Goal: Use online tool/utility: Utilize a website feature to perform a specific function

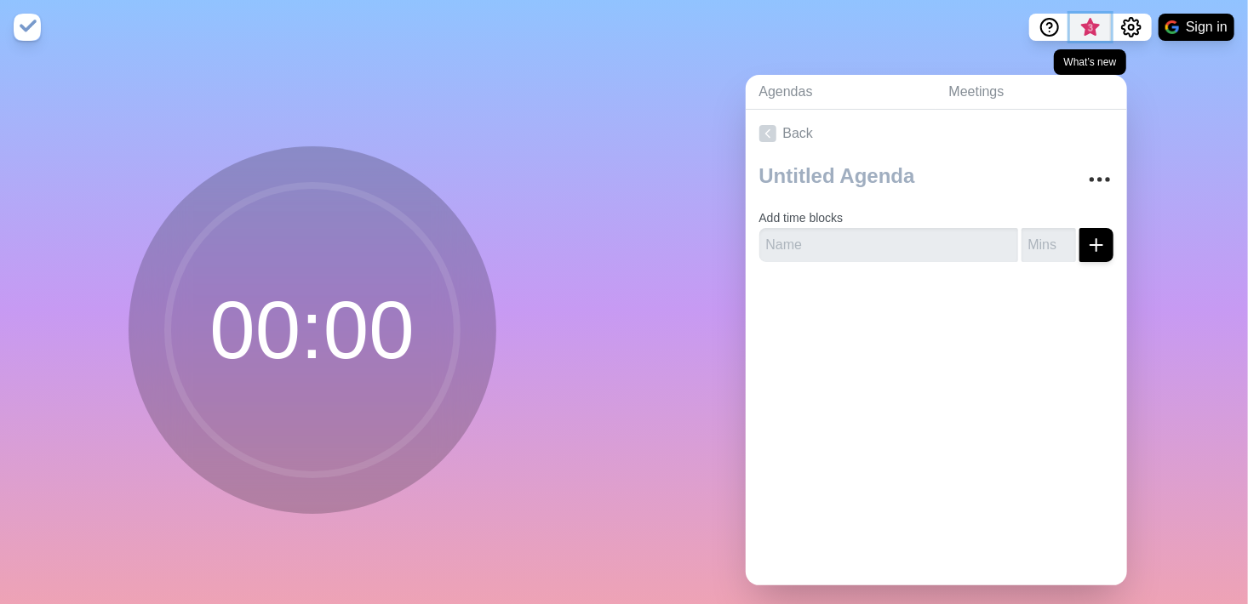
click at [1097, 25] on span "3" at bounding box center [1090, 32] width 27 height 36
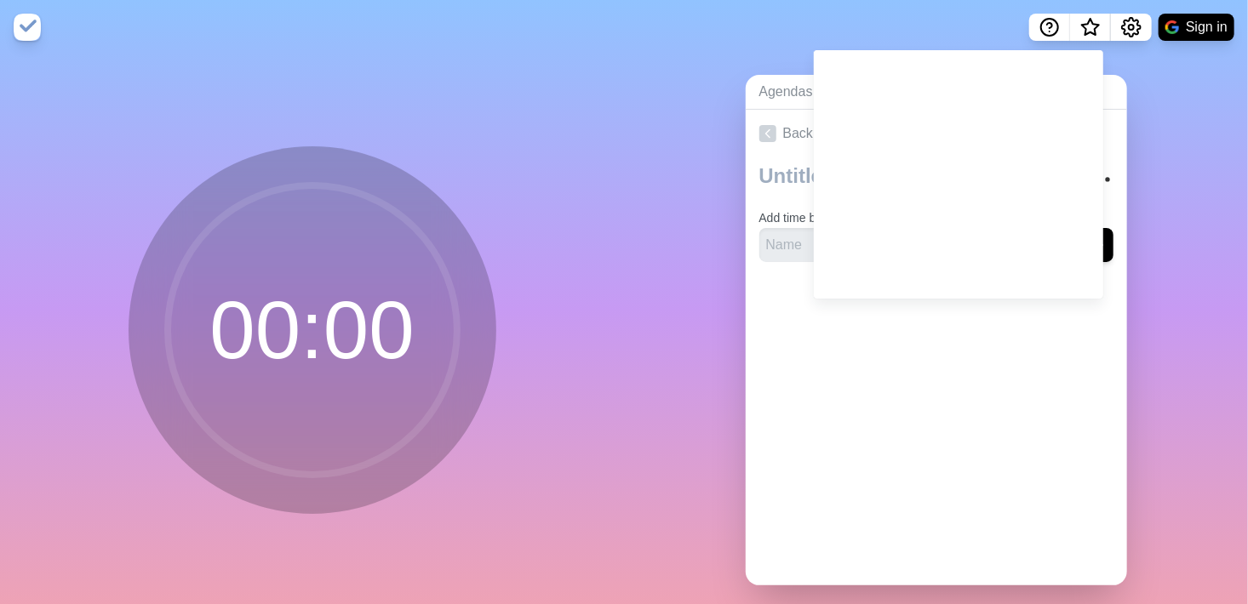
click at [700, 322] on div "Agendas Meetings Back Add time blocks" at bounding box center [936, 336] width 624 height 565
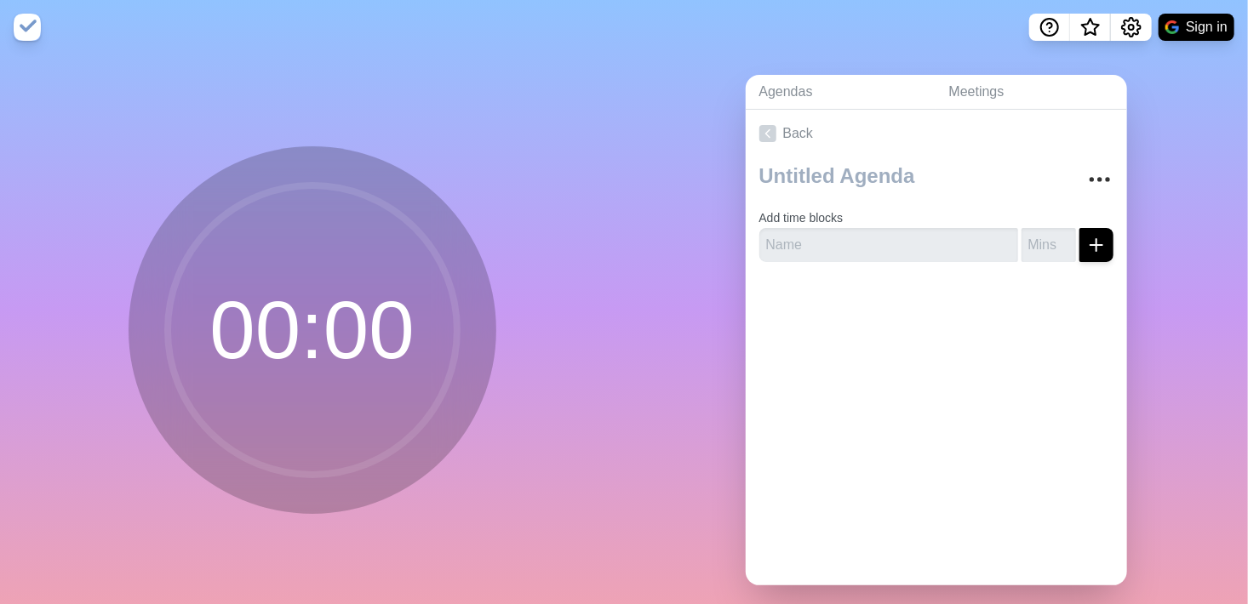
click at [811, 225] on form "Add time blocks" at bounding box center [936, 231] width 354 height 61
click at [804, 256] on input "text" at bounding box center [888, 245] width 259 height 34
type input "welcome"
type input "10"
click at [1072, 264] on div "Add time blocks welcome 10" at bounding box center [936, 216] width 381 height 118
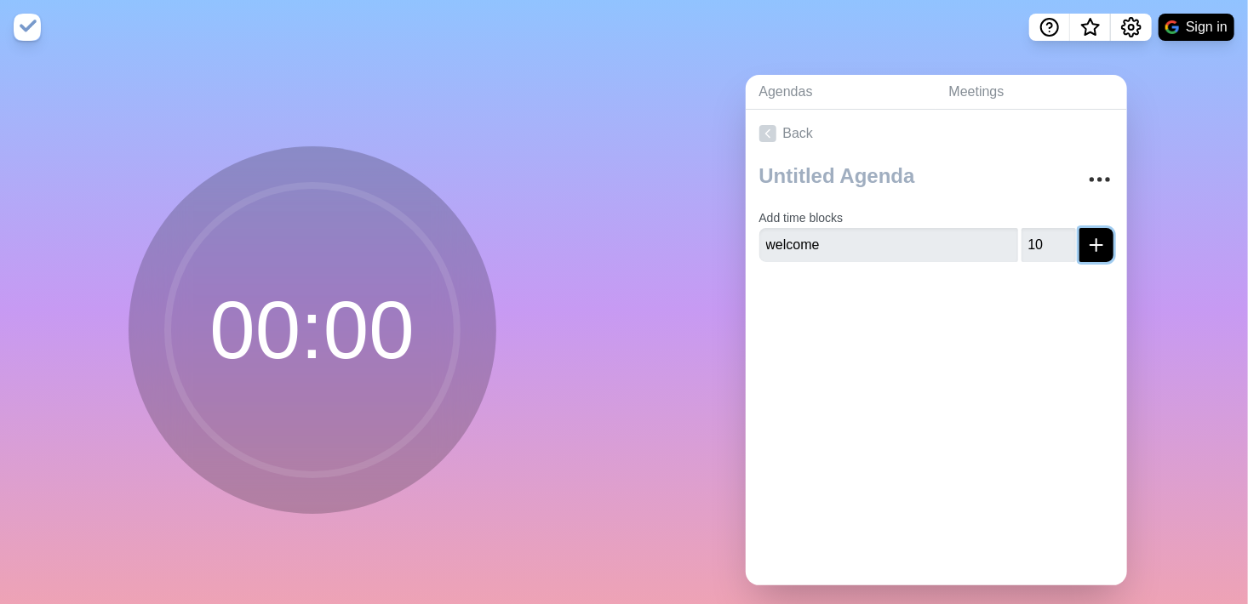
click at [1086, 239] on icon "submit" at bounding box center [1096, 245] width 20 height 20
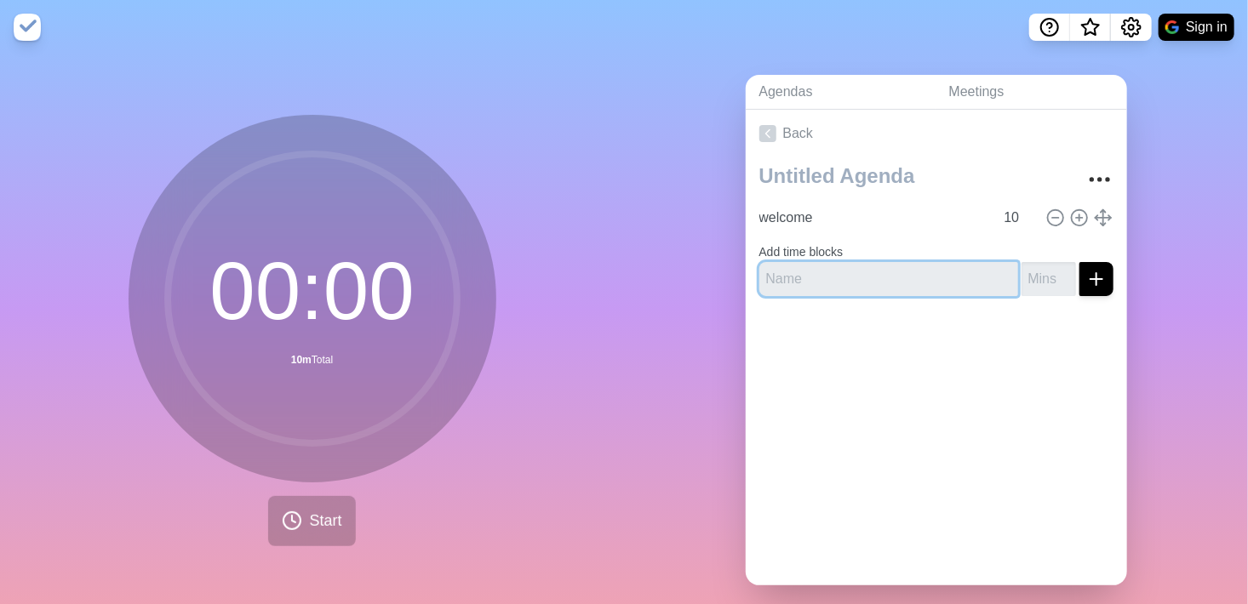
click at [862, 271] on input "text" at bounding box center [888, 279] width 259 height 34
type input "summary"
type input "15"
click at [1086, 269] on icon "submit" at bounding box center [1096, 279] width 20 height 20
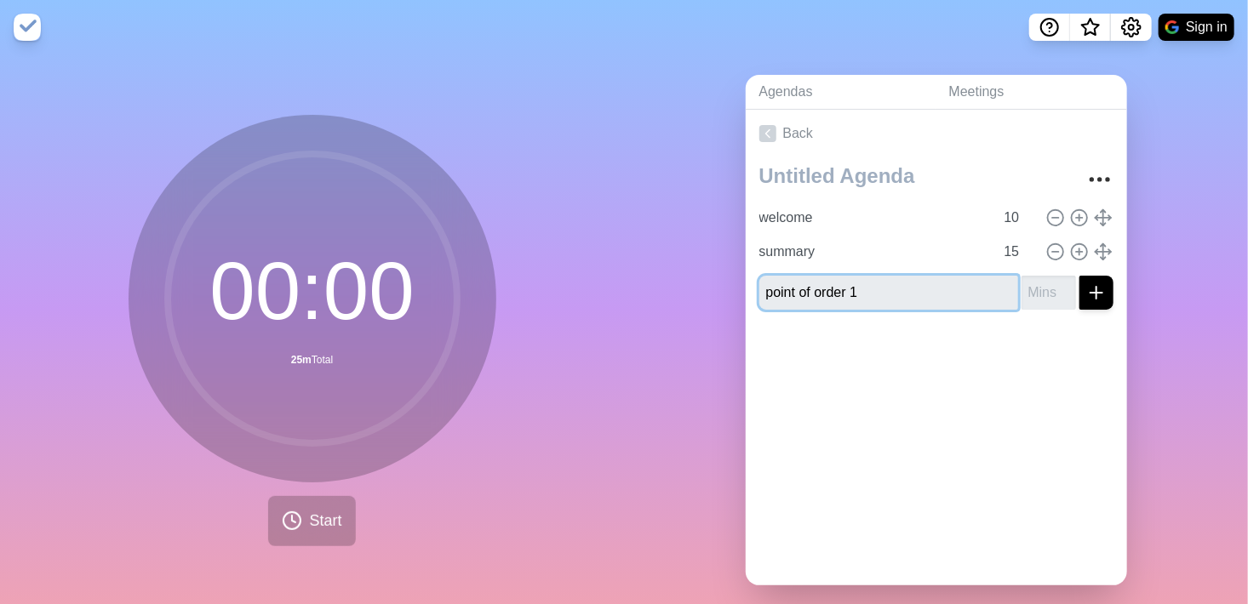
type input "point of order 1"
click at [1021, 293] on input "number" at bounding box center [1048, 293] width 54 height 34
type input "10"
click at [1079, 276] on button "submit" at bounding box center [1096, 293] width 34 height 34
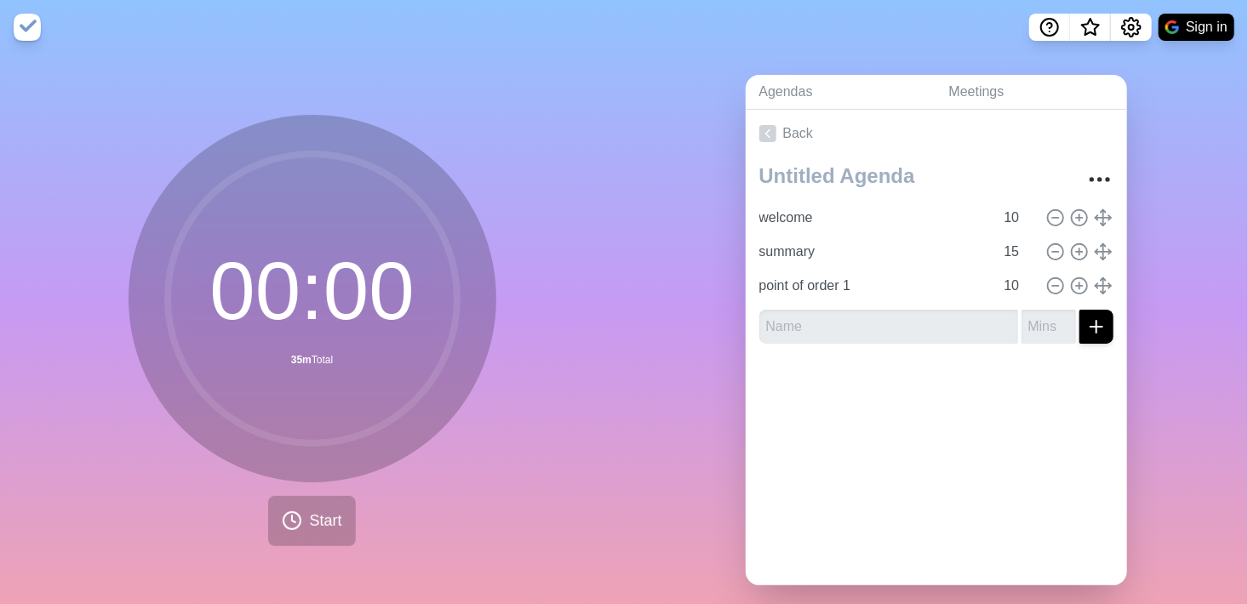
click at [1155, 85] on div "Agendas Meetings Back welcome 10 summary 15 point of order 1 10" at bounding box center [936, 336] width 624 height 565
click at [314, 529] on span "Start" at bounding box center [325, 521] width 32 height 23
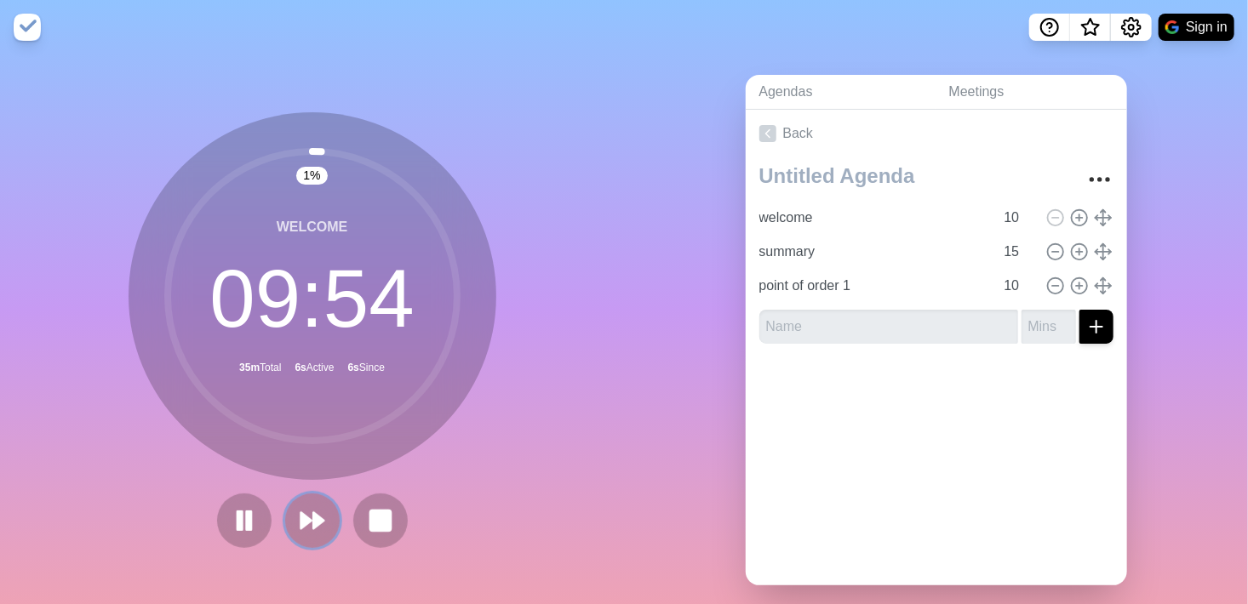
click at [314, 529] on icon at bounding box center [312, 520] width 27 height 27
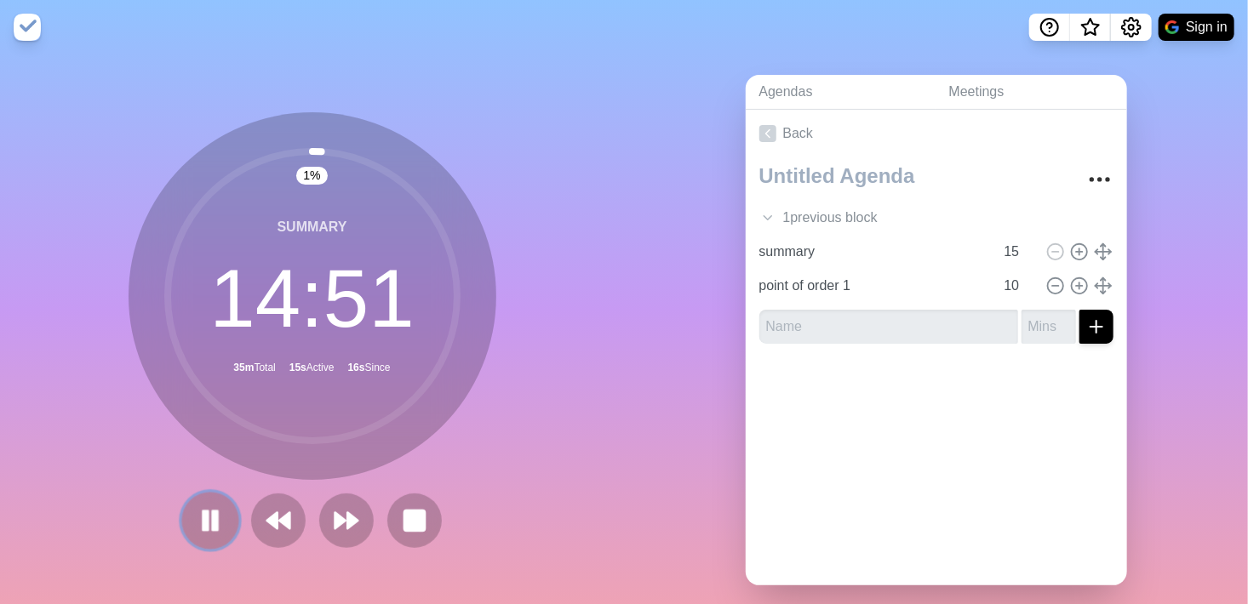
click at [203, 519] on icon at bounding box center [210, 520] width 29 height 29
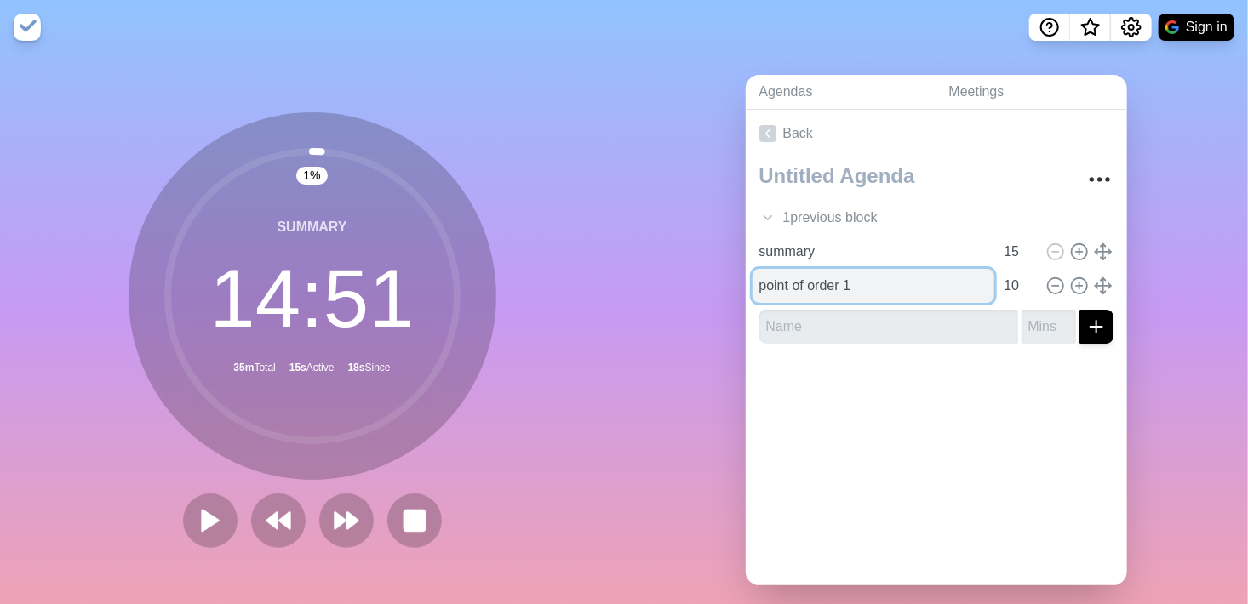
click at [775, 271] on input "point of order 1" at bounding box center [873, 286] width 242 height 34
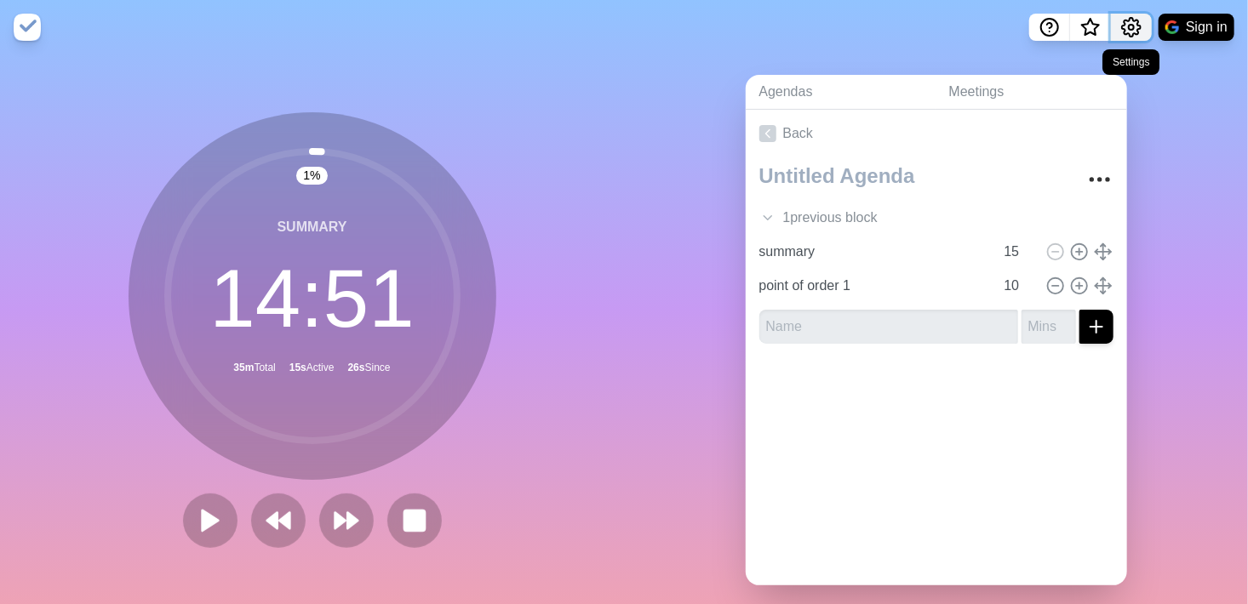
click at [1129, 33] on icon "Settings" at bounding box center [1131, 27] width 19 height 19
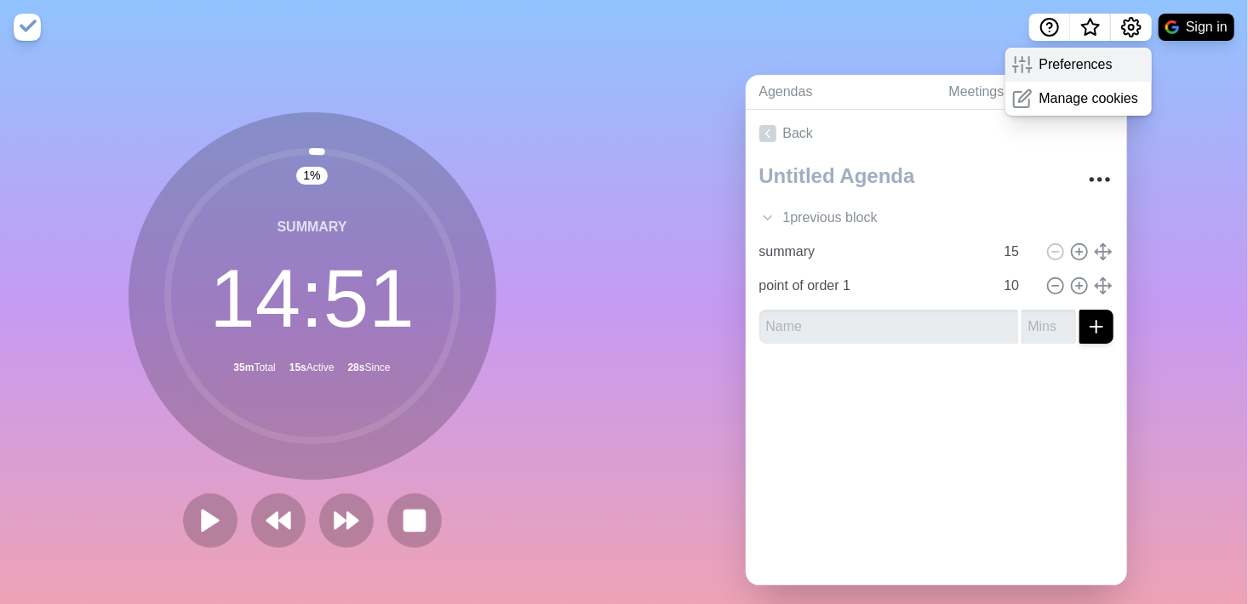
click at [1088, 66] on p "Preferences" at bounding box center [1075, 64] width 73 height 20
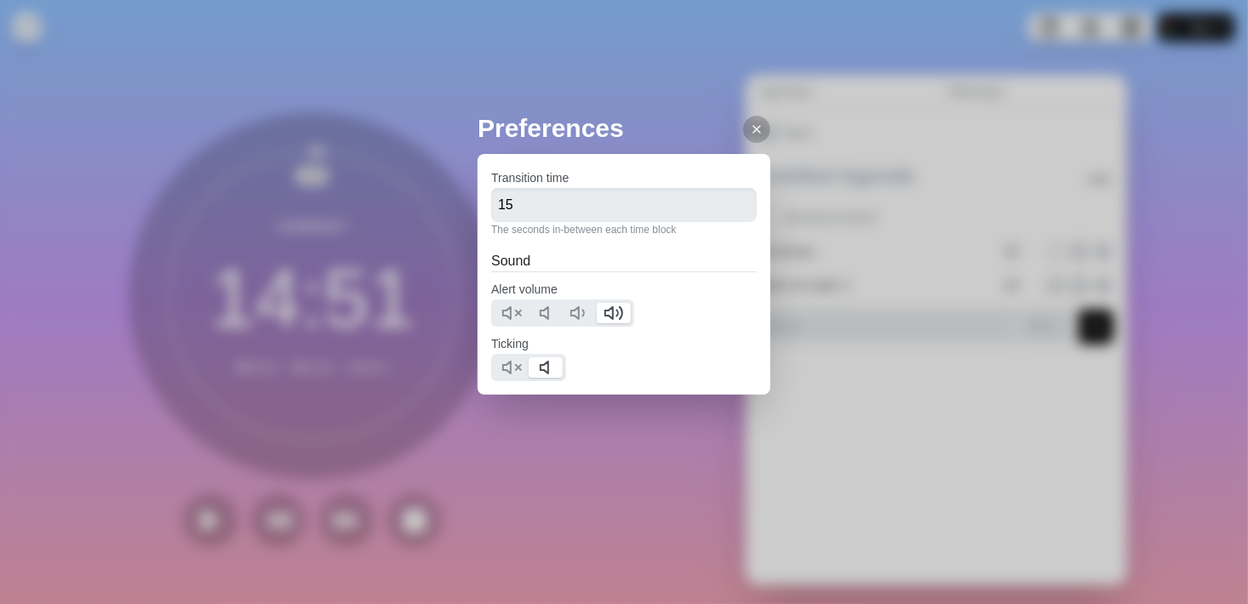
click at [353, 257] on div "Preferences Transition time 15 The seconds in-between each time block Sound Ale…" at bounding box center [624, 302] width 1248 height 604
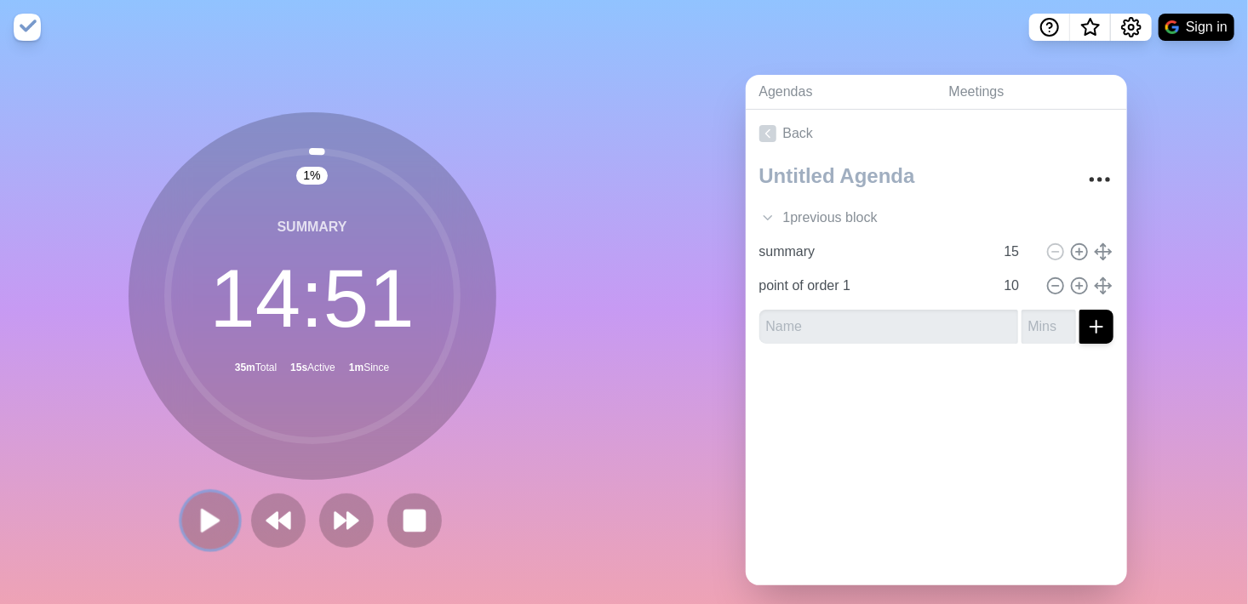
click at [209, 532] on icon at bounding box center [210, 520] width 29 height 29
click at [37, 20] on img at bounding box center [27, 27] width 27 height 27
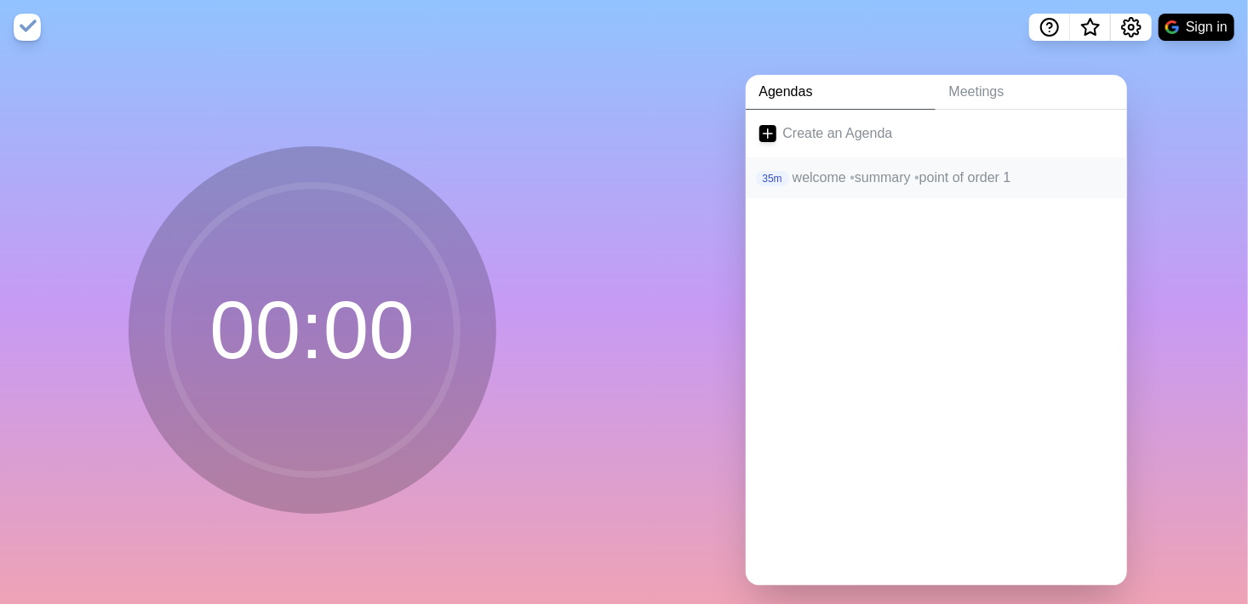
click at [821, 179] on p "welcome • summary • point of order 1" at bounding box center [952, 178] width 321 height 20
